Goal: Obtain resource: Obtain resource

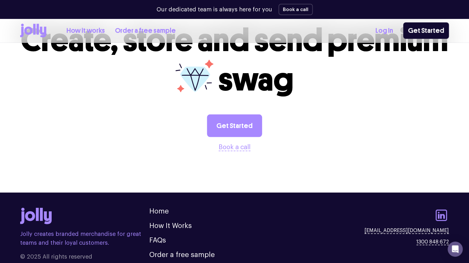
scroll to position [728, 0]
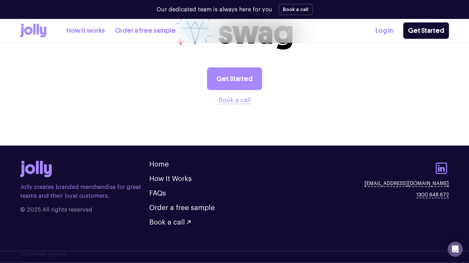
click at [90, 32] on link "How it works" at bounding box center [85, 31] width 38 height 10
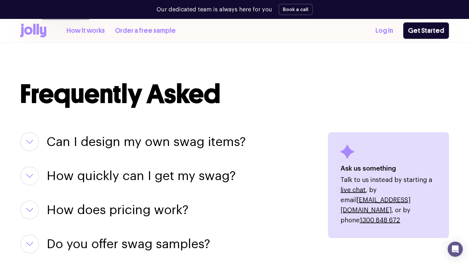
scroll to position [756, 0]
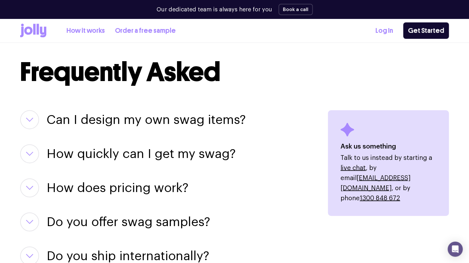
click at [186, 121] on h3 "Can I design my own swag items?" at bounding box center [146, 119] width 199 height 19
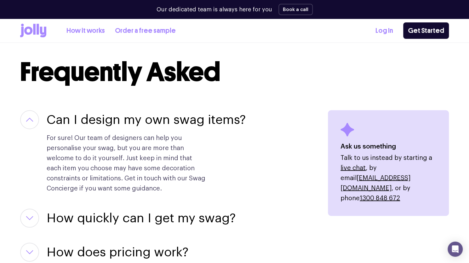
click at [186, 121] on h3 "Can I design my own swag items?" at bounding box center [146, 119] width 199 height 19
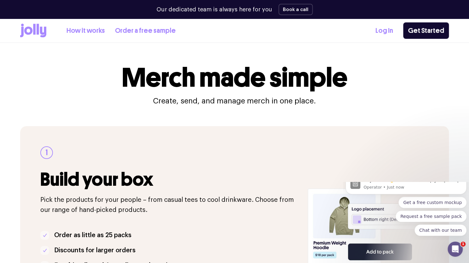
scroll to position [0, 0]
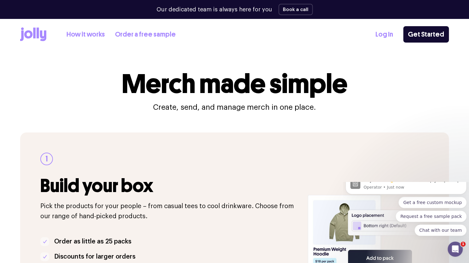
click at [29, 34] on icon at bounding box center [33, 34] width 26 height 14
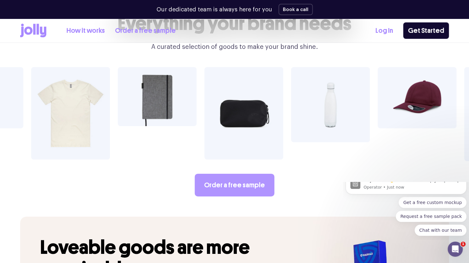
scroll to position [1103, 0]
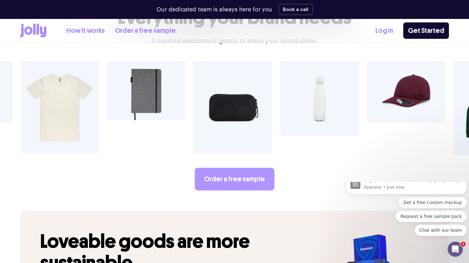
click at [243, 168] on link "Order a free sample" at bounding box center [235, 179] width 80 height 23
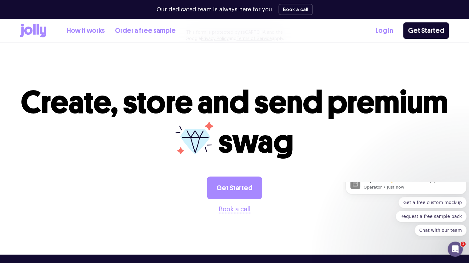
scroll to position [693, 0]
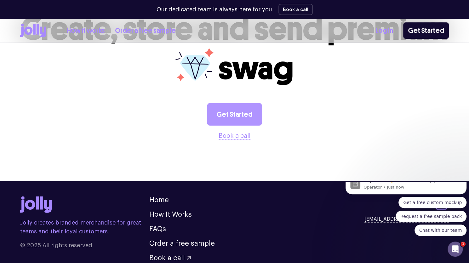
click at [234, 114] on link "Get Started" at bounding box center [234, 114] width 55 height 23
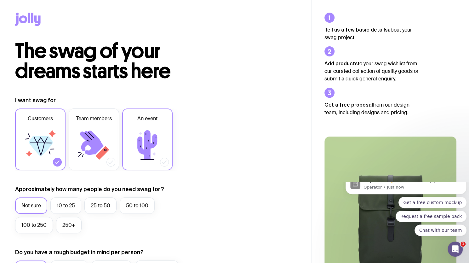
click at [156, 135] on icon at bounding box center [148, 145] width 38 height 38
click at [0, 0] on input "An event" at bounding box center [0, 0] width 0 height 0
click at [30, 146] on icon at bounding box center [40, 145] width 38 height 38
click at [0, 0] on input "Customers" at bounding box center [0, 0] width 0 height 0
click at [43, 146] on icon at bounding box center [41, 146] width 24 height 20
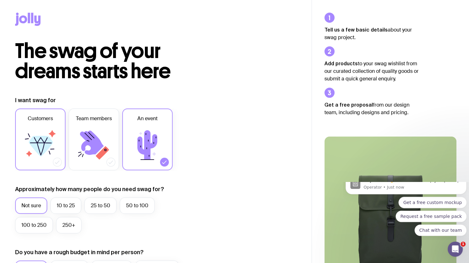
click at [0, 0] on input "Customers" at bounding box center [0, 0] width 0 height 0
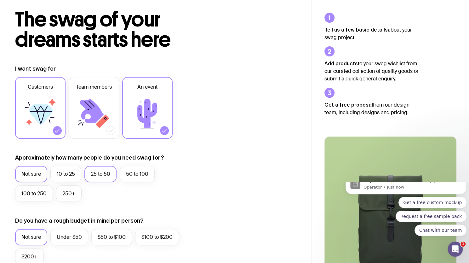
click at [103, 171] on label "25 to 50" at bounding box center [100, 174] width 32 height 16
click at [0, 0] on input "25 to 50" at bounding box center [0, 0] width 0 height 0
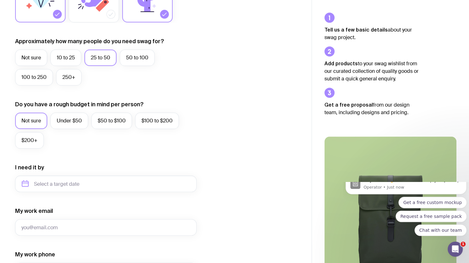
scroll to position [158, 0]
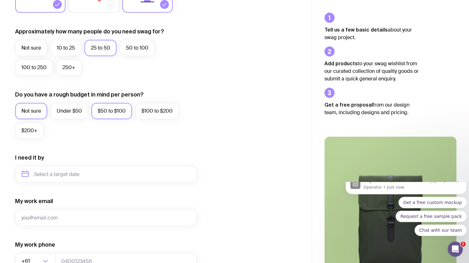
click at [113, 116] on label "$50 to $100" at bounding box center [111, 111] width 41 height 16
click at [0, 0] on input "$50 to $100" at bounding box center [0, 0] width 0 height 0
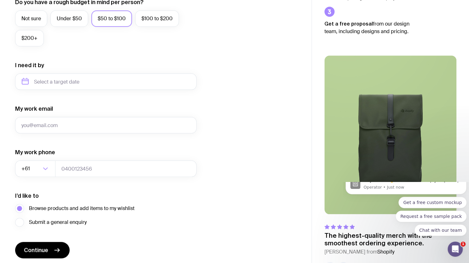
scroll to position [273, 0]
